Goal: Transaction & Acquisition: Purchase product/service

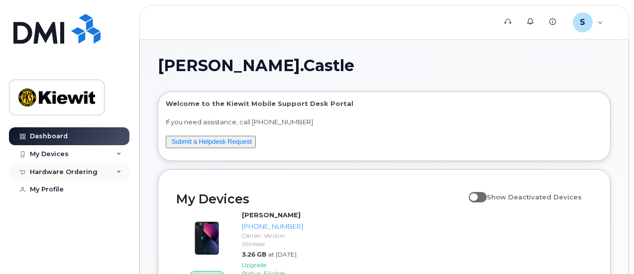
click at [67, 174] on div "Hardware Ordering" at bounding box center [64, 172] width 68 height 8
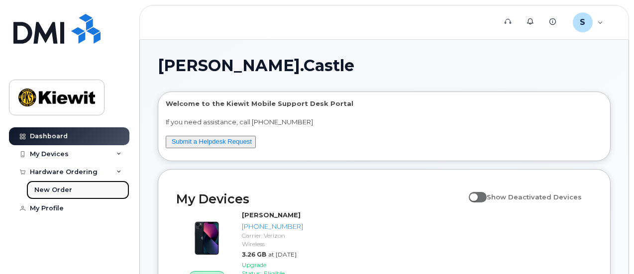
click at [60, 194] on link "New Order" at bounding box center [77, 190] width 103 height 19
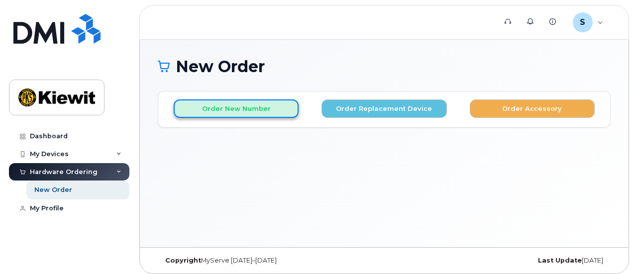
click at [240, 103] on button "Order New Number" at bounding box center [236, 108] width 125 height 18
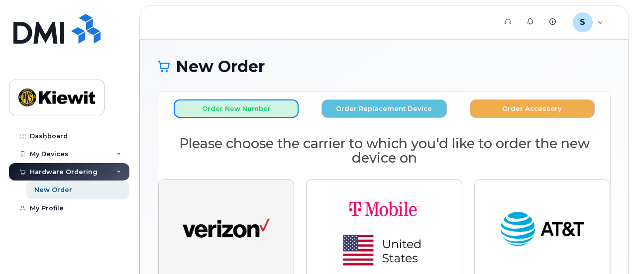
scroll to position [63, 0]
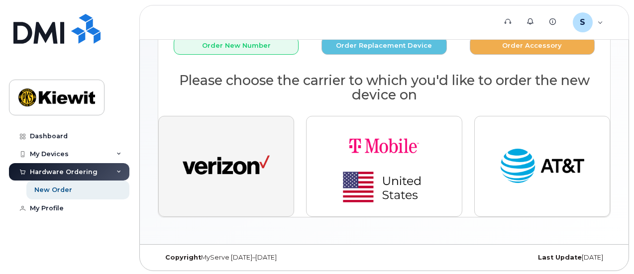
click at [244, 162] on img "button" at bounding box center [226, 166] width 87 height 45
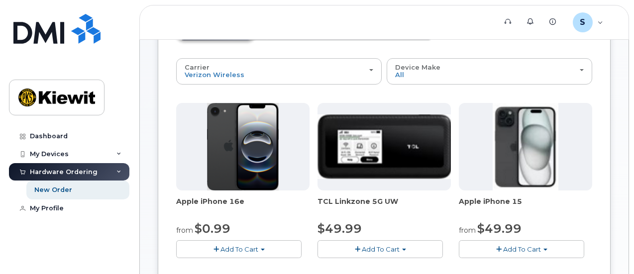
scroll to position [89, 0]
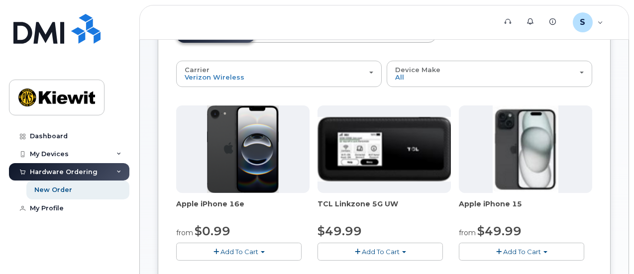
click at [492, 145] on img at bounding box center [525, 149] width 66 height 88
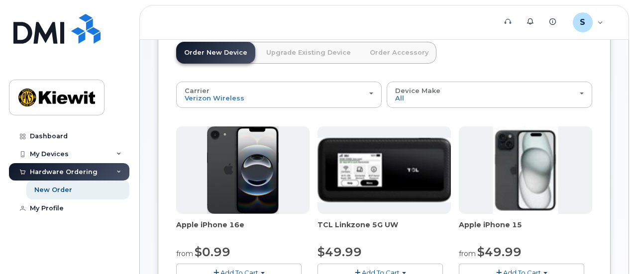
scroll to position [85, 0]
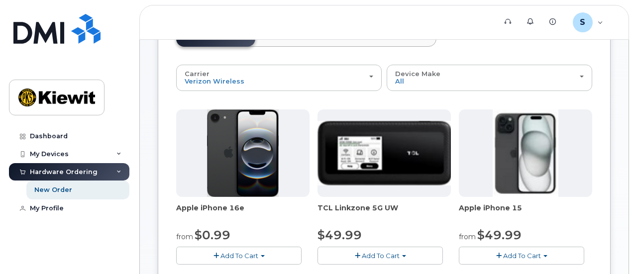
click at [492, 154] on img at bounding box center [525, 153] width 66 height 88
click at [459, 261] on button "Add To Cart" at bounding box center [521, 255] width 125 height 17
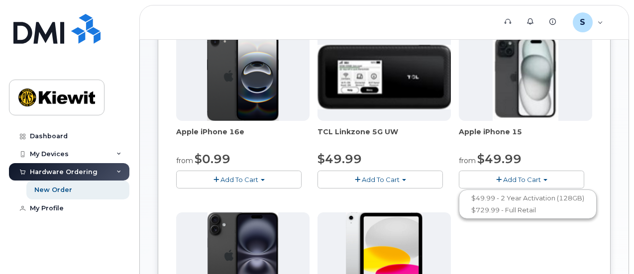
scroll to position [177, 0]
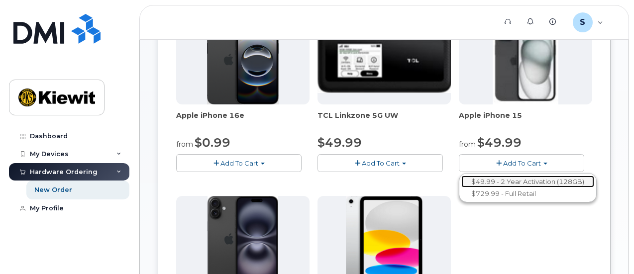
click at [470, 182] on link "$49.99 - 2 Year Activation (128GB)" at bounding box center [527, 182] width 133 height 12
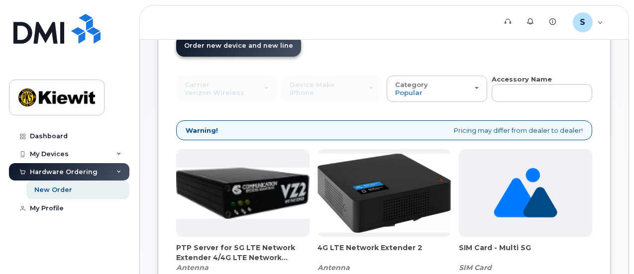
scroll to position [80, 0]
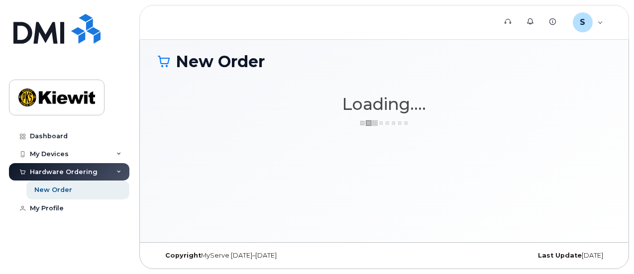
scroll to position [4, 0]
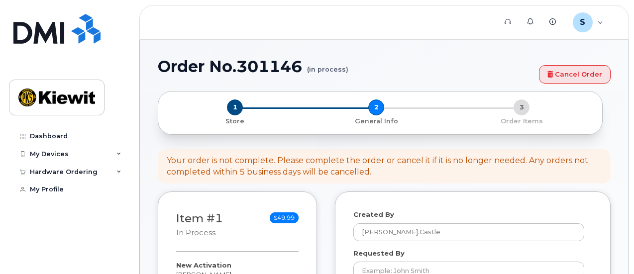
select select
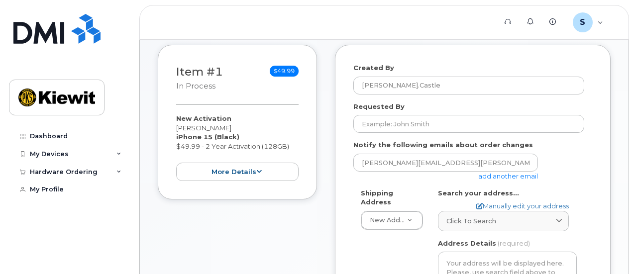
scroll to position [130, 0]
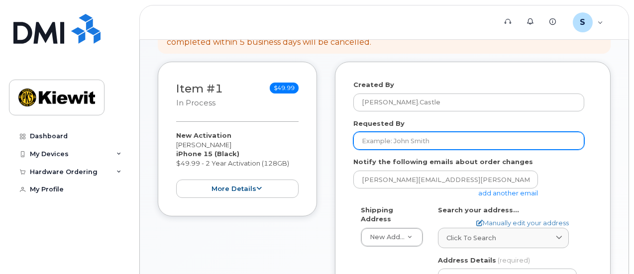
click at [397, 139] on input "Requested By" at bounding box center [468, 141] width 231 height 18
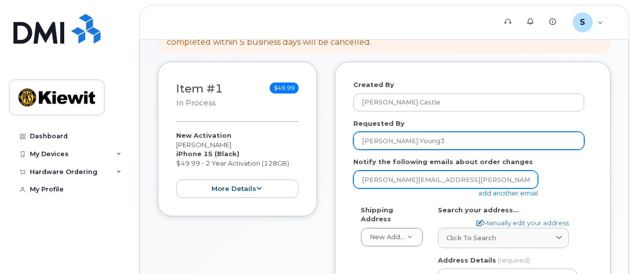
type input "Matthew.Young3"
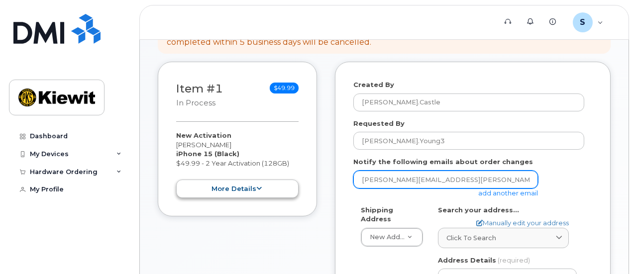
drag, startPoint x: 446, startPoint y: 177, endPoint x: 194, endPoint y: 181, distance: 251.2
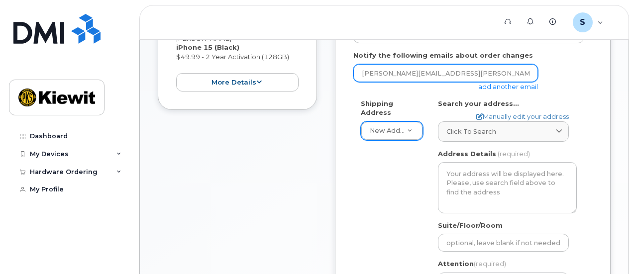
type input "matthew.young3@kiewit.com"
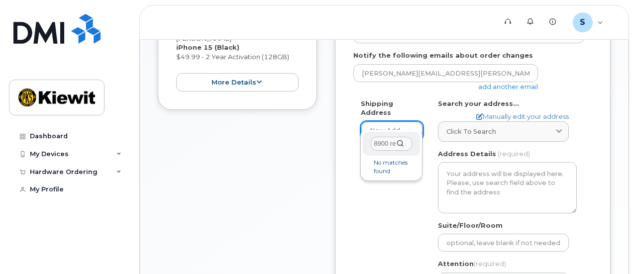
scroll to position [0, 0]
type input "8"
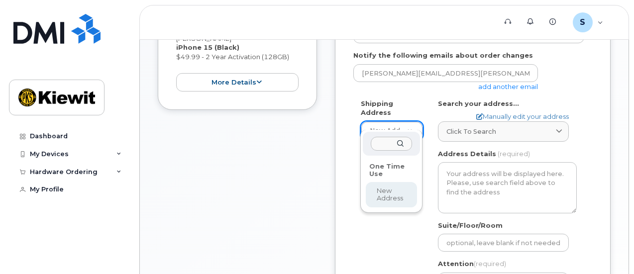
select select
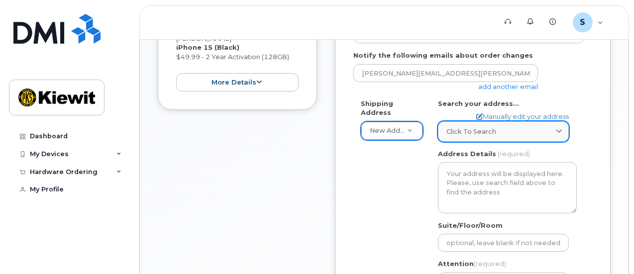
click at [484, 136] on link "Click to search" at bounding box center [503, 131] width 131 height 20
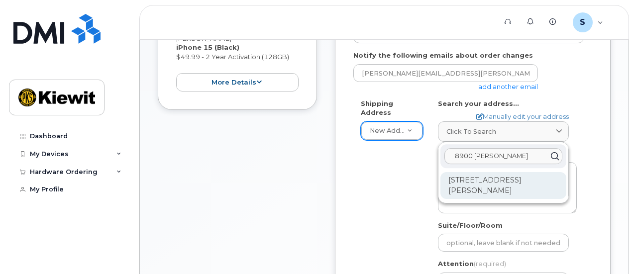
type input "8900 renner"
click at [490, 188] on div "8900 Renner Blvd Lenexa KS 66219-3049" at bounding box center [503, 185] width 126 height 27
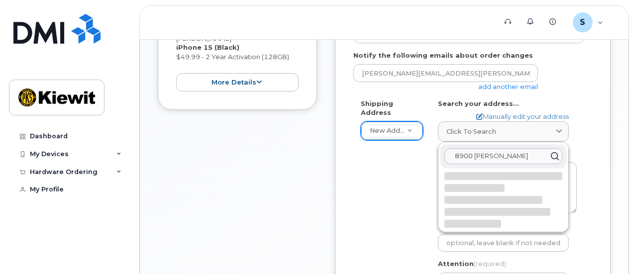
select select
type textarea "8900 Renner Blvd LENEXA KS 66219-3049 UNITED STATES"
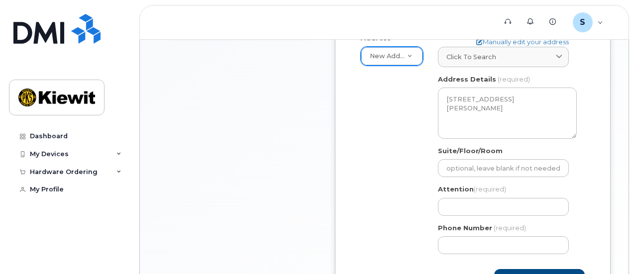
scroll to position [387, 0]
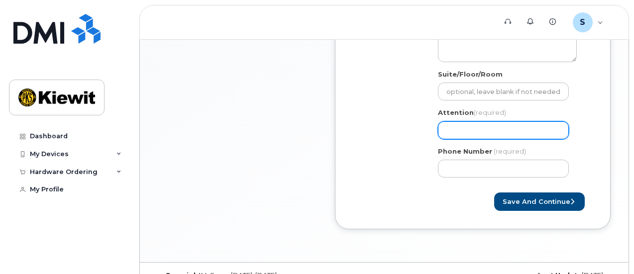
click at [477, 130] on input "Attention (required)" at bounding box center [503, 130] width 131 height 18
select select
type input "M"
select select
type input "Ma"
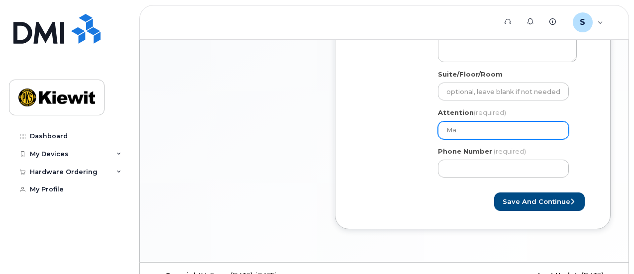
select select
type input "Mat"
select select
type input "Matt"
select select
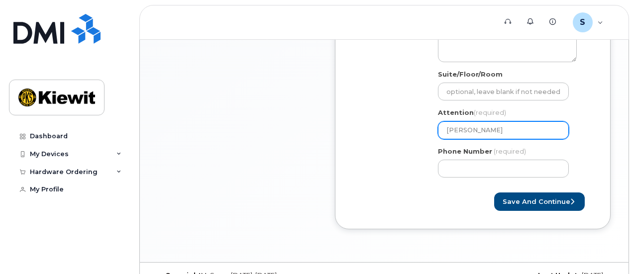
type input "Matth"
select select
type input "Matthe"
select select
type input "Matthew"
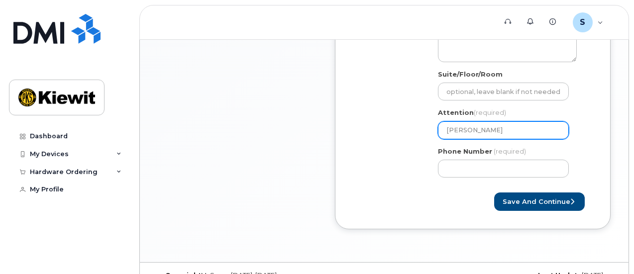
select select
type input "Matthew."
select select
type input "Matthew.Y"
select select
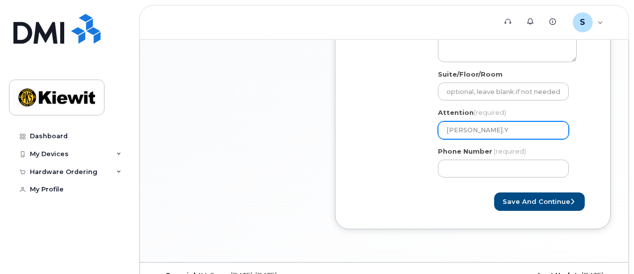
type input "Matthew.Yo"
select select
type input "Matthew.You"
select select
type input "Matthew.Youn"
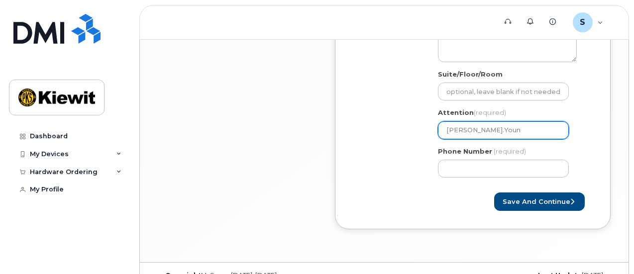
select select
type input "Matthew.Young"
select select
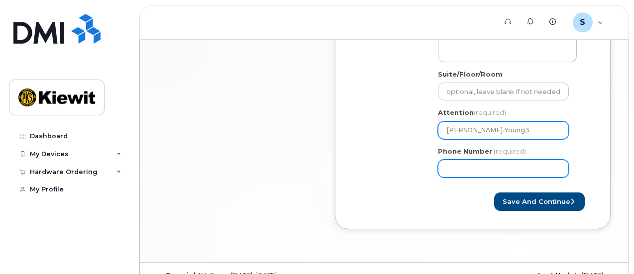
type input "Matthew.Young3"
click at [453, 171] on input "Phone Number" at bounding box center [503, 169] width 131 height 18
type input "913.70265"
select select
type input "913.702658"
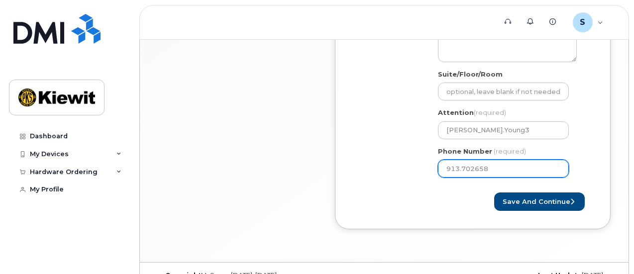
select select
type input "913.7026582"
select select
type input "913.702658"
select select
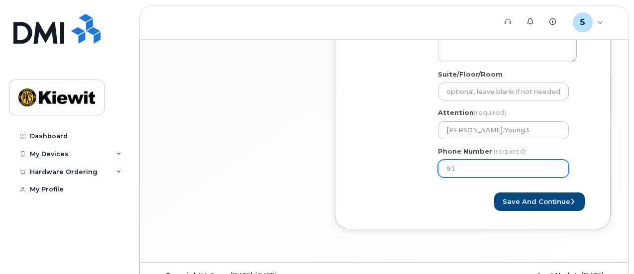
type input "9"
type input "913702658"
select select
type input "9137026583"
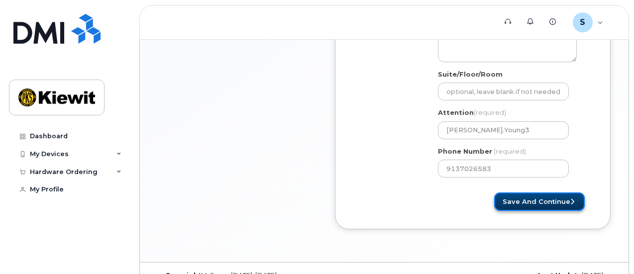
click at [569, 200] on button "Save and Continue" at bounding box center [539, 201] width 91 height 18
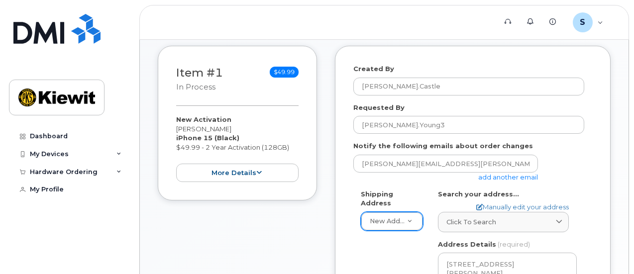
scroll to position [145, 0]
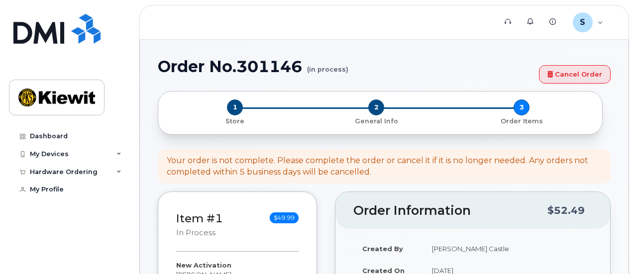
select select
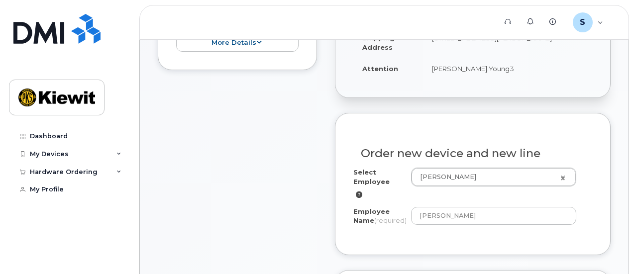
scroll to position [277, 0]
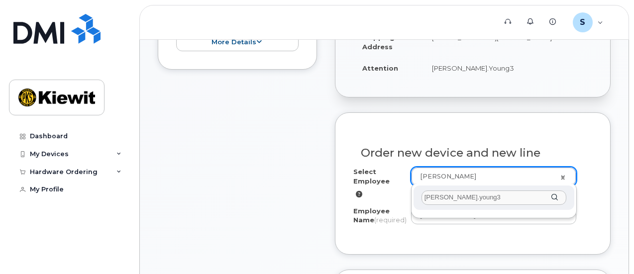
click at [555, 196] on div "[PERSON_NAME].young3" at bounding box center [493, 198] width 161 height 24
type input "m"
type input "b"
type input "g"
type input "[PERSON_NAME].Young3"
